Goal: Check status: Check status

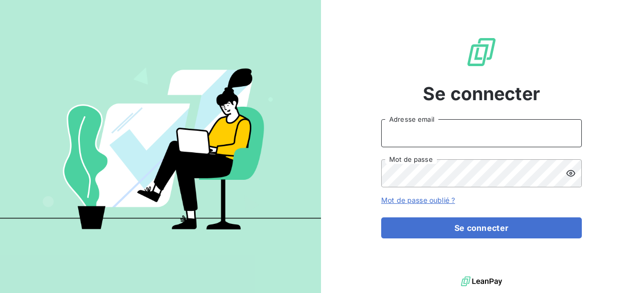
type input "[EMAIL_ADDRESS][DOMAIN_NAME]"
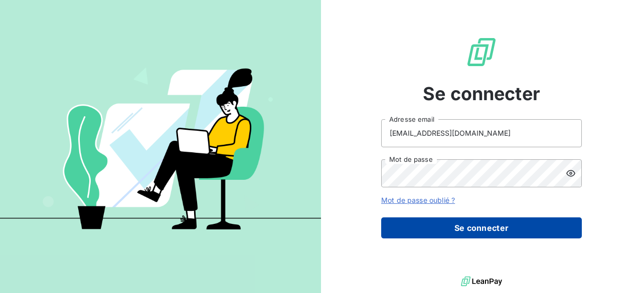
click at [438, 230] on button "Se connecter" at bounding box center [481, 228] width 201 height 21
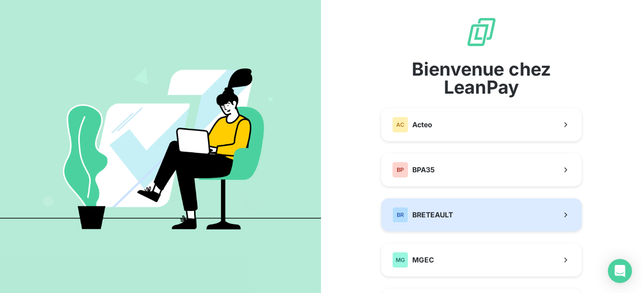
click at [429, 205] on button "BR BRETEAULT" at bounding box center [481, 215] width 201 height 33
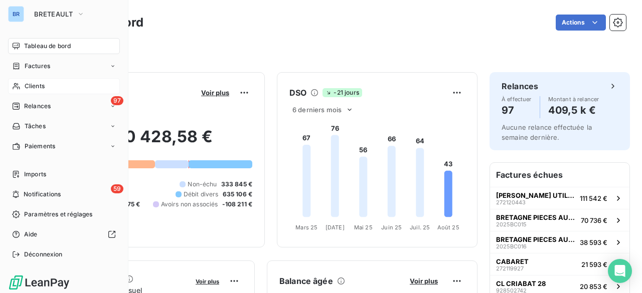
click at [43, 90] on span "Clients" at bounding box center [35, 86] width 20 height 9
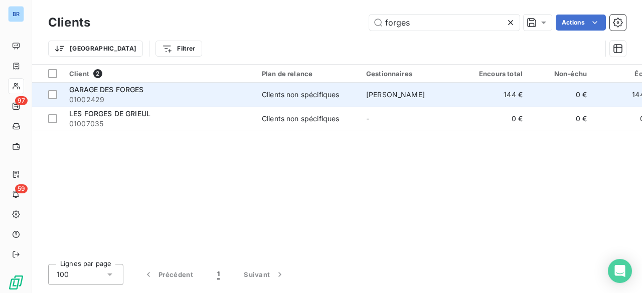
type input "forges"
click at [163, 95] on span "01002429" at bounding box center [159, 100] width 181 height 10
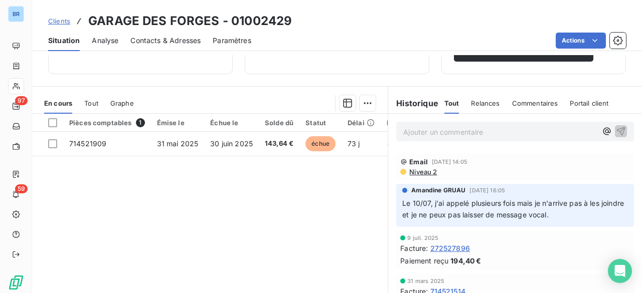
scroll to position [50, 0]
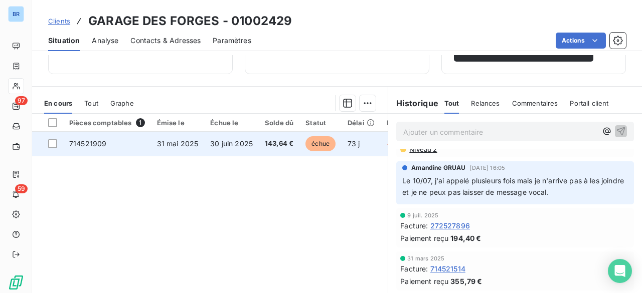
click at [242, 141] on span "30 juin 2025" at bounding box center [231, 143] width 43 height 9
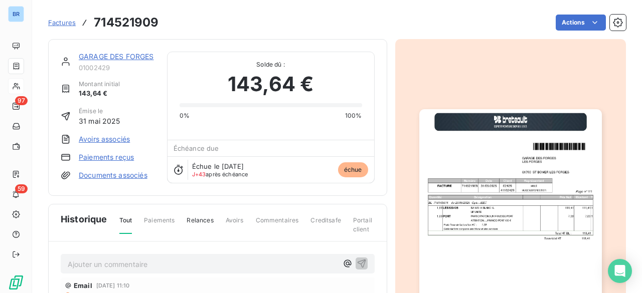
click at [502, 221] on img "button" at bounding box center [510, 238] width 183 height 258
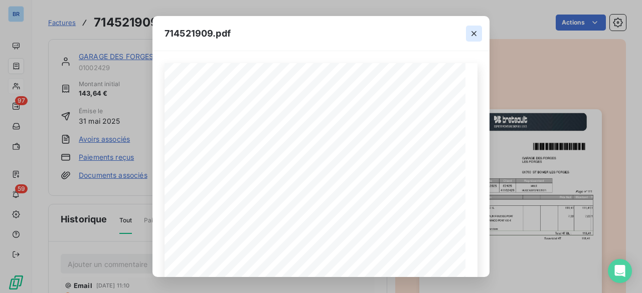
click at [476, 32] on icon "button" at bounding box center [474, 34] width 10 height 10
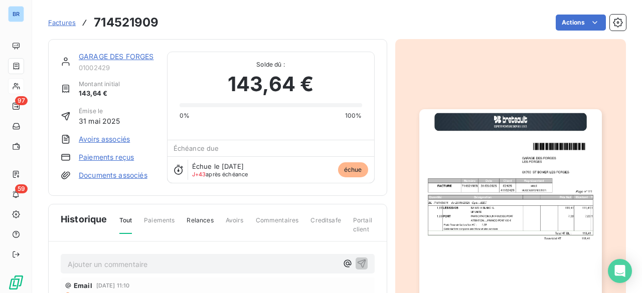
click at [413, 101] on button "button" at bounding box center [510, 238] width 195 height 287
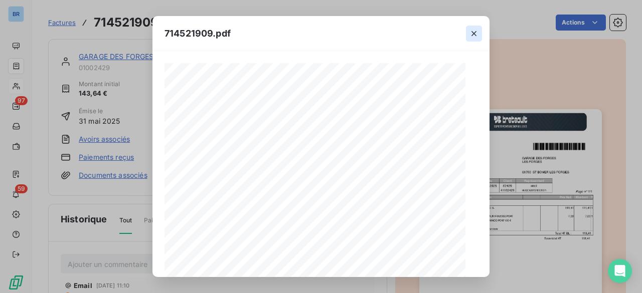
click at [479, 34] on button "button" at bounding box center [474, 34] width 16 height 16
